Goal: Task Accomplishment & Management: Manage account settings

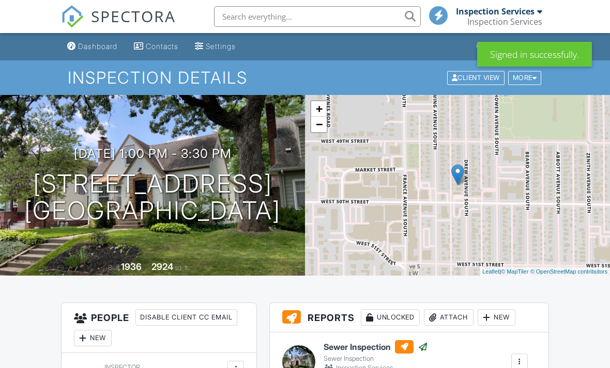
click at [340, 8] on input "text" at bounding box center [317, 16] width 207 height 21
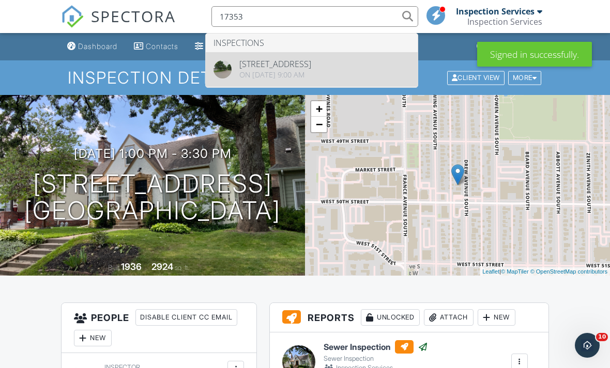
type input "17353"
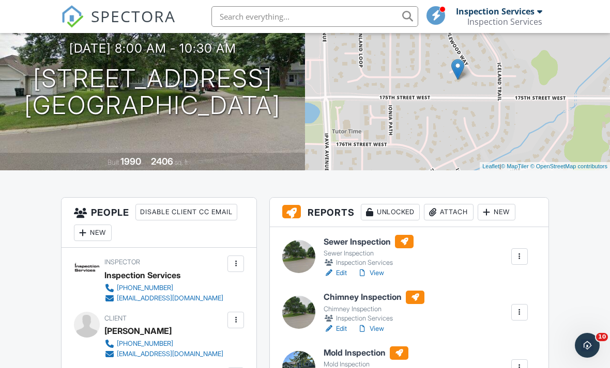
click at [384, 325] on link "View" at bounding box center [370, 329] width 27 height 10
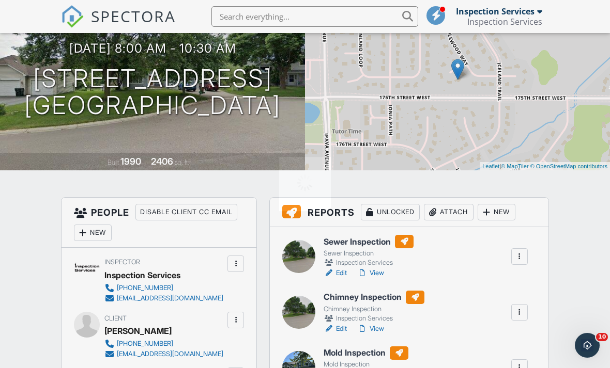
scroll to position [138, 0]
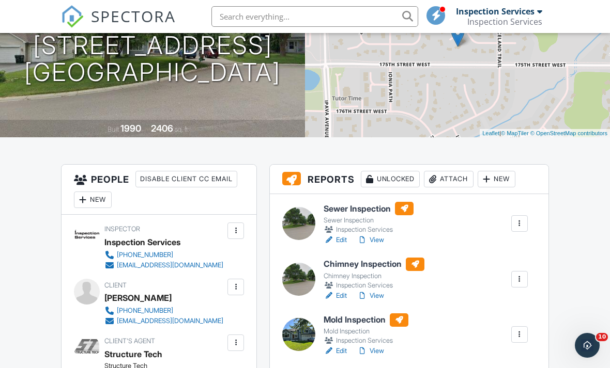
click at [381, 291] on link "View" at bounding box center [370, 296] width 27 height 10
click at [523, 272] on div at bounding box center [519, 279] width 17 height 17
click at [496, 293] on li "Quick Publish" at bounding box center [485, 303] width 85 height 26
click at [525, 276] on div at bounding box center [519, 279] width 17 height 17
click at [491, 297] on link "Quick Publish" at bounding box center [485, 302] width 76 height 11
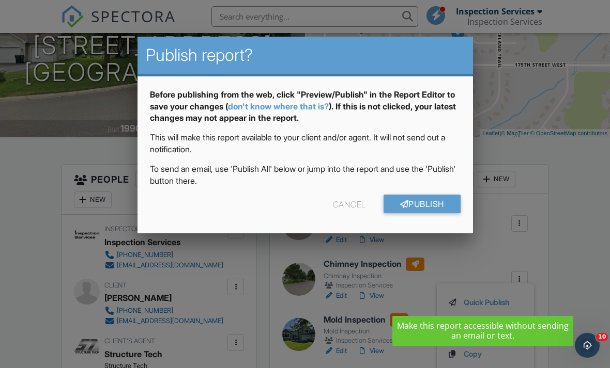
click at [438, 204] on link "Publish" at bounding box center [421, 204] width 77 height 19
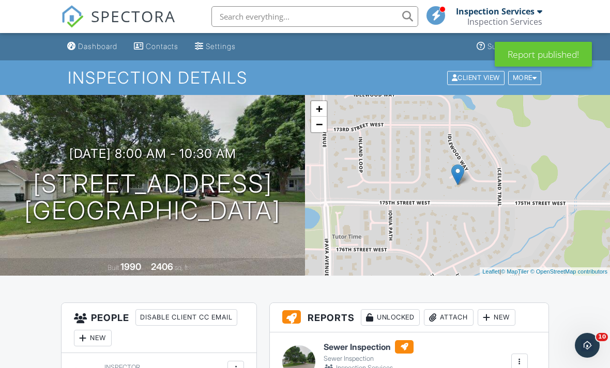
click at [290, 20] on input "text" at bounding box center [314, 16] width 207 height 21
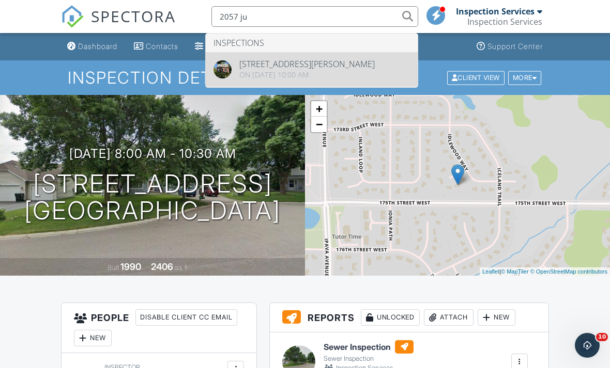
type input "2057 ju"
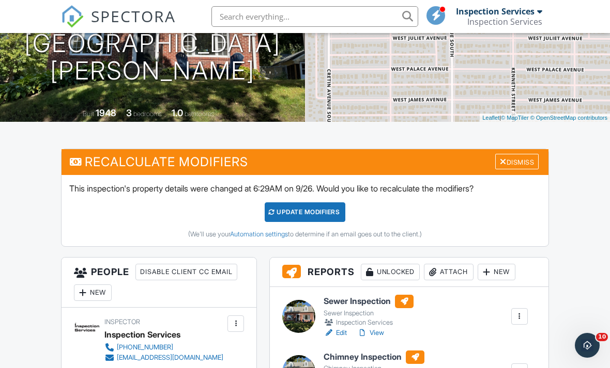
scroll to position [213, 0]
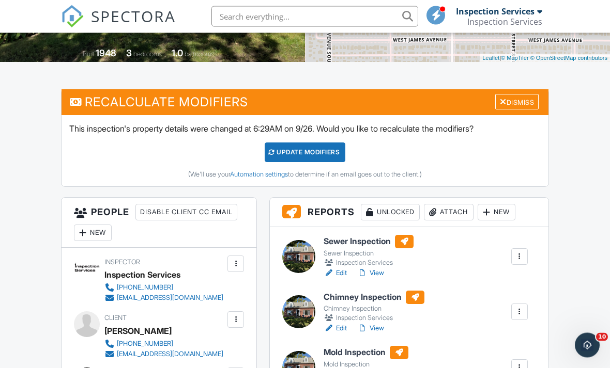
click at [381, 274] on link "View" at bounding box center [370, 274] width 27 height 10
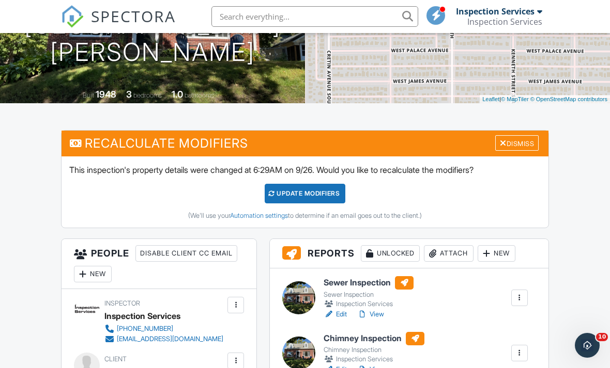
scroll to position [300, 0]
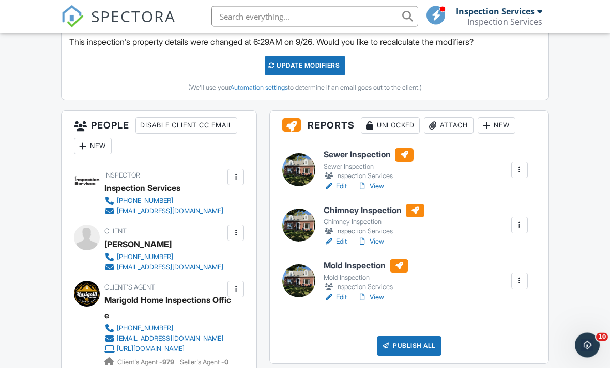
click at [522, 167] on div at bounding box center [519, 170] width 10 height 10
click at [497, 190] on link "Quick Publish" at bounding box center [485, 193] width 76 height 11
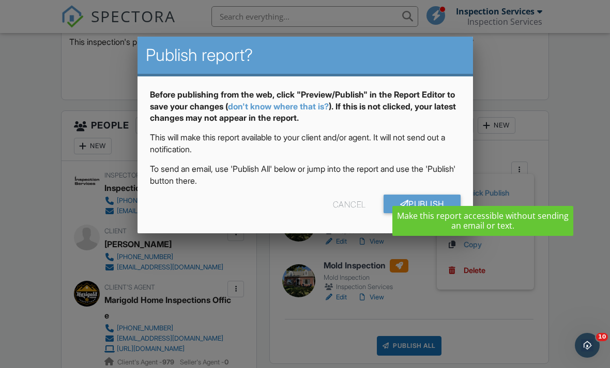
click at [429, 206] on link "Publish" at bounding box center [421, 204] width 77 height 19
